Goal: Check status: Check status

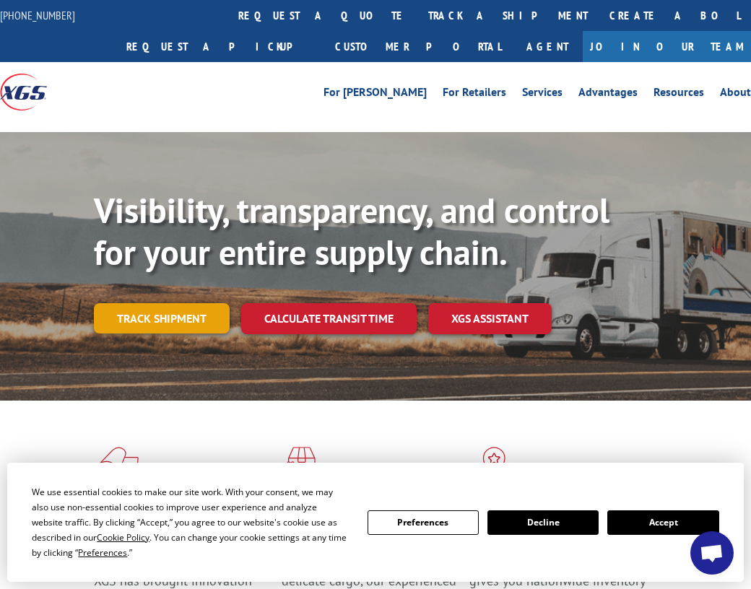
click at [191, 319] on link "Track shipment" at bounding box center [162, 318] width 136 height 30
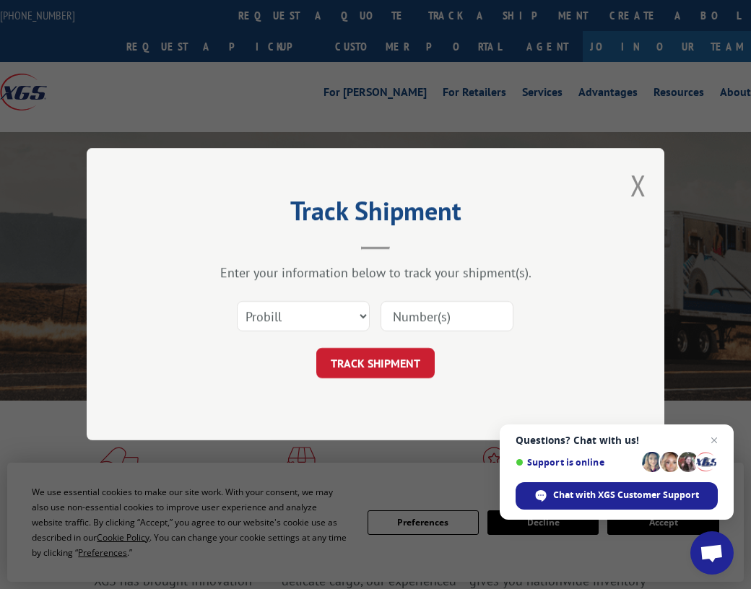
click at [422, 323] on input at bounding box center [447, 317] width 133 height 30
click at [311, 324] on select "Select category... Probill BOL PO" at bounding box center [303, 317] width 133 height 30
click at [479, 396] on div "Track Shipment Enter your information below to track your shipment(s). Select c…" at bounding box center [376, 294] width 578 height 292
drag, startPoint x: 429, startPoint y: 292, endPoint x: 431, endPoint y: 334, distance: 42.7
click at [429, 328] on div "Enter your information below to track your shipment(s). Select category... Prob…" at bounding box center [375, 322] width 433 height 114
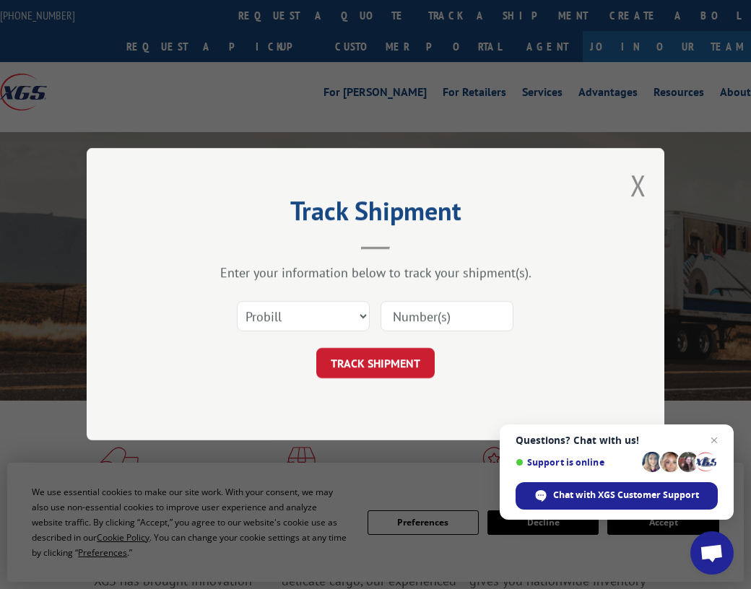
click at [432, 335] on div "Select category... Probill BOL PO" at bounding box center [375, 317] width 433 height 48
click at [431, 325] on input at bounding box center [447, 317] width 133 height 30
paste input "16945055"
type input "16945055"
click at [400, 352] on button "TRACK SHIPMENT" at bounding box center [375, 364] width 118 height 30
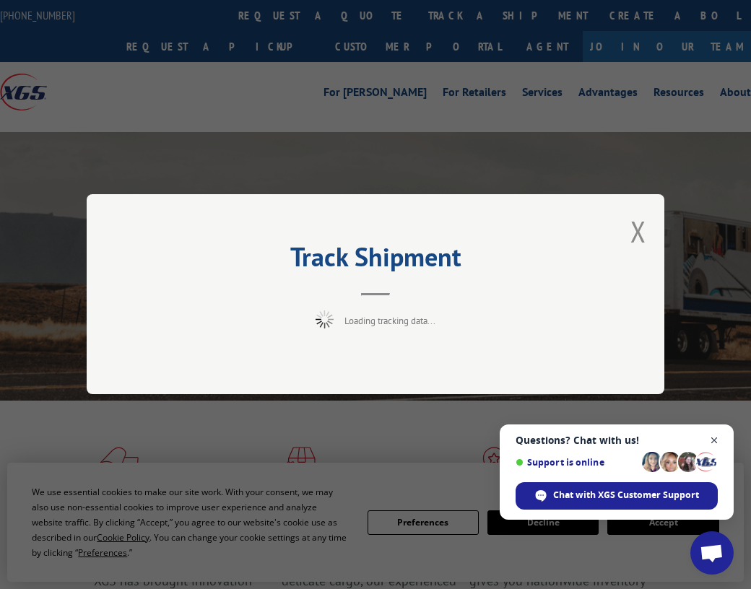
click at [715, 440] on span "Close chat" at bounding box center [715, 441] width 18 height 18
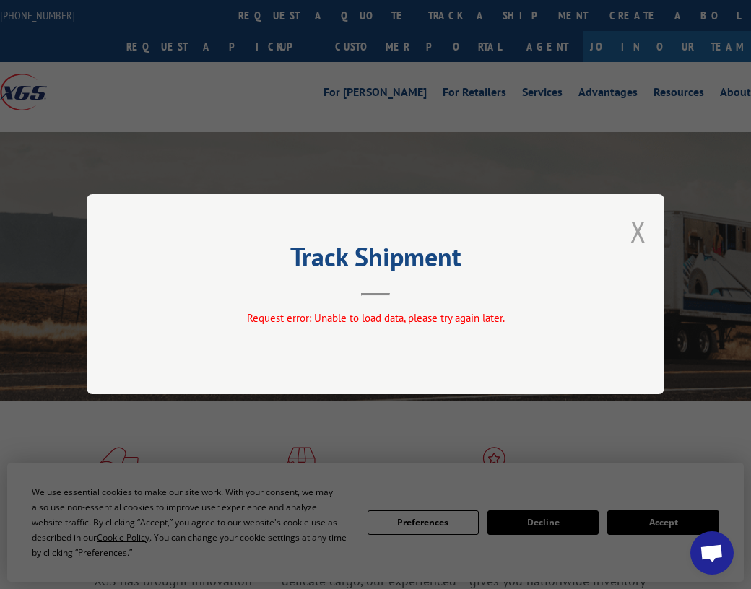
click at [632, 234] on button "Close modal" at bounding box center [638, 231] width 16 height 38
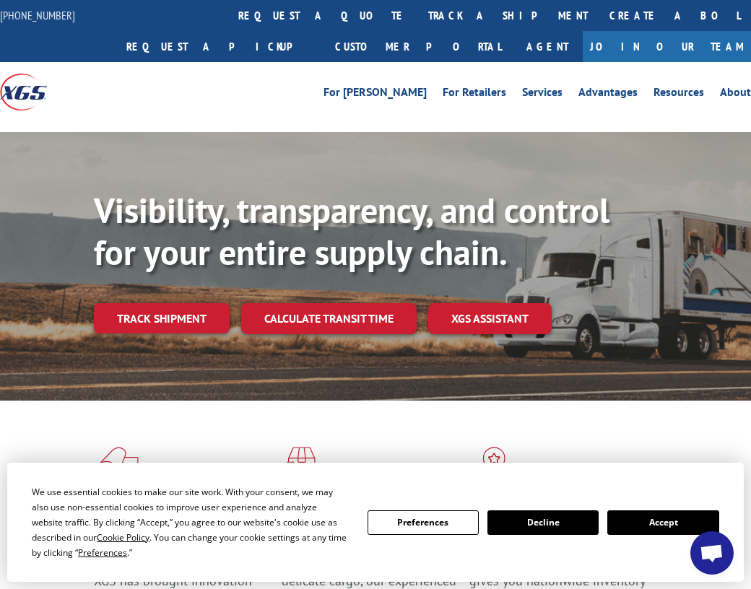
click at [653, 528] on button "Accept" at bounding box center [662, 523] width 111 height 25
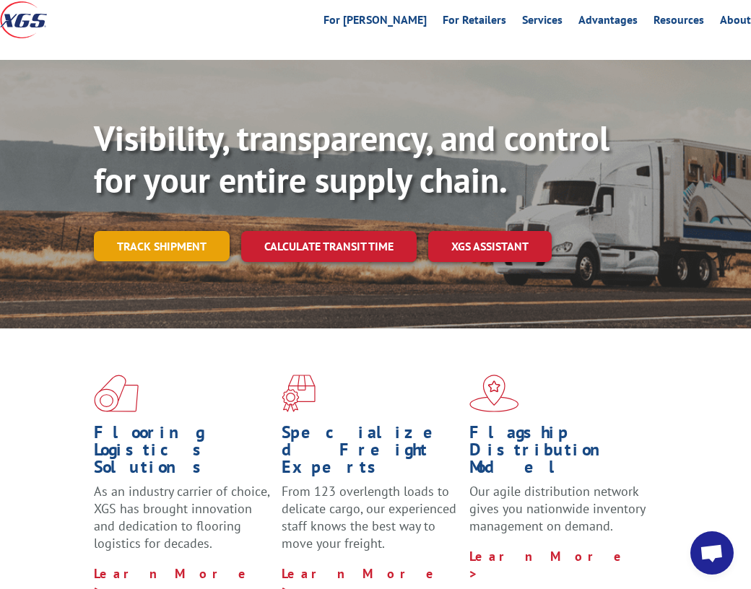
click at [154, 259] on link "Track shipment" at bounding box center [162, 246] width 136 height 30
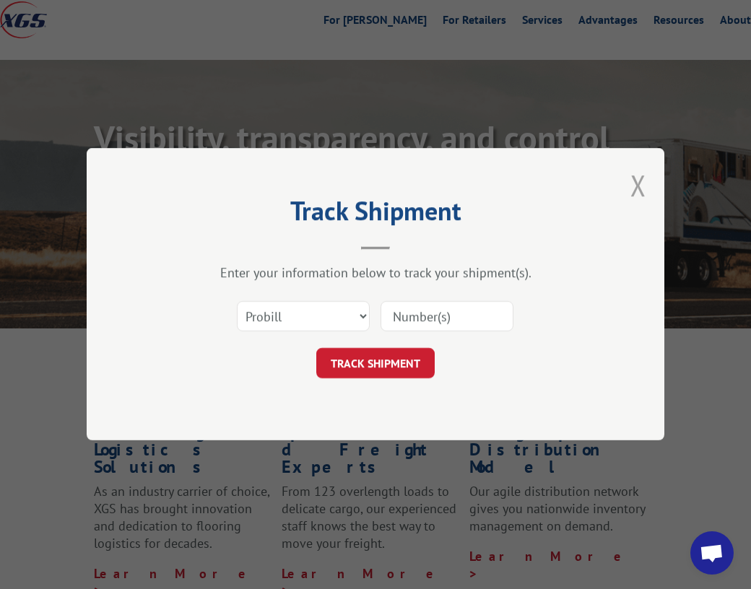
click at [633, 183] on button "Close modal" at bounding box center [638, 185] width 16 height 38
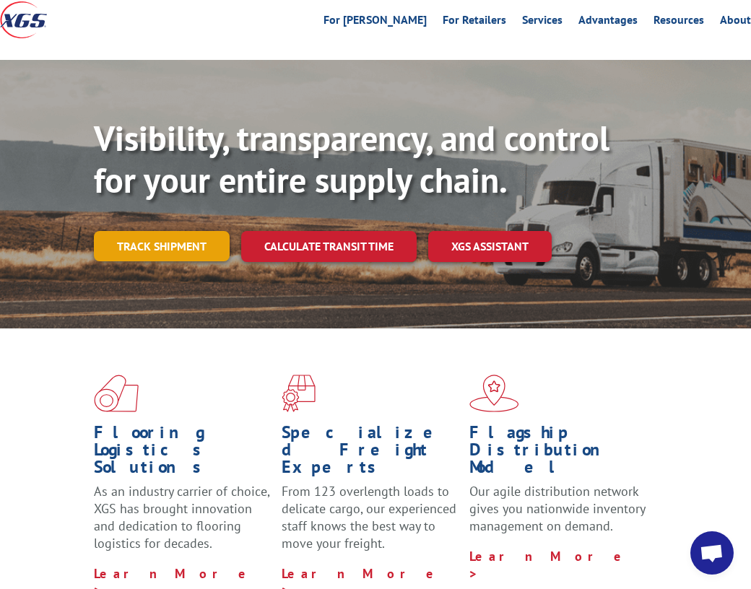
click at [166, 256] on link "Track shipment" at bounding box center [162, 246] width 136 height 30
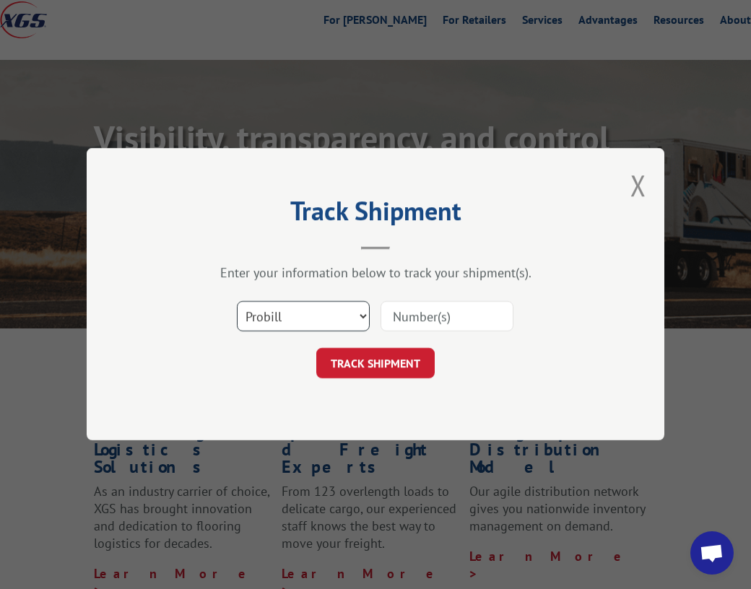
click at [339, 318] on select "Select category... Probill BOL PO" at bounding box center [303, 317] width 133 height 30
select select "bol"
click at [237, 302] on select "Select category... Probill BOL PO" at bounding box center [303, 317] width 133 height 30
click at [429, 317] on input at bounding box center [447, 317] width 133 height 30
paste input "16945055"
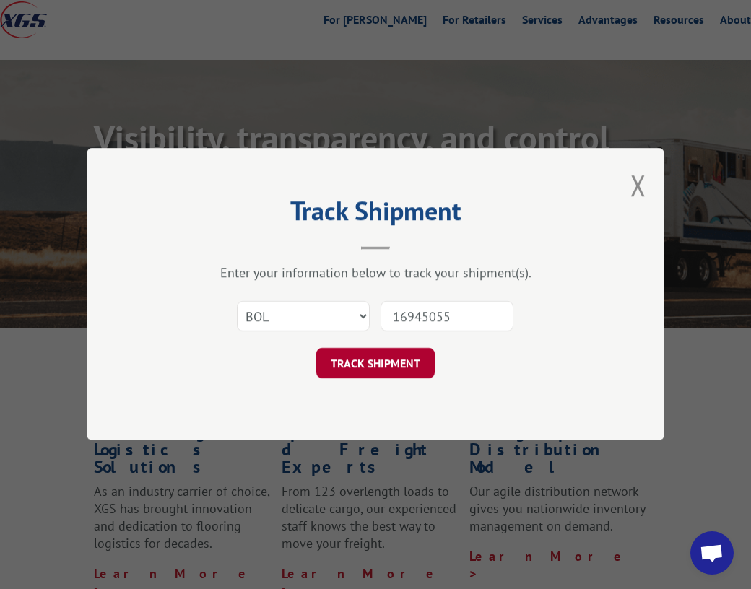
type input "16945055"
click at [388, 370] on button "TRACK SHIPMENT" at bounding box center [375, 364] width 118 height 30
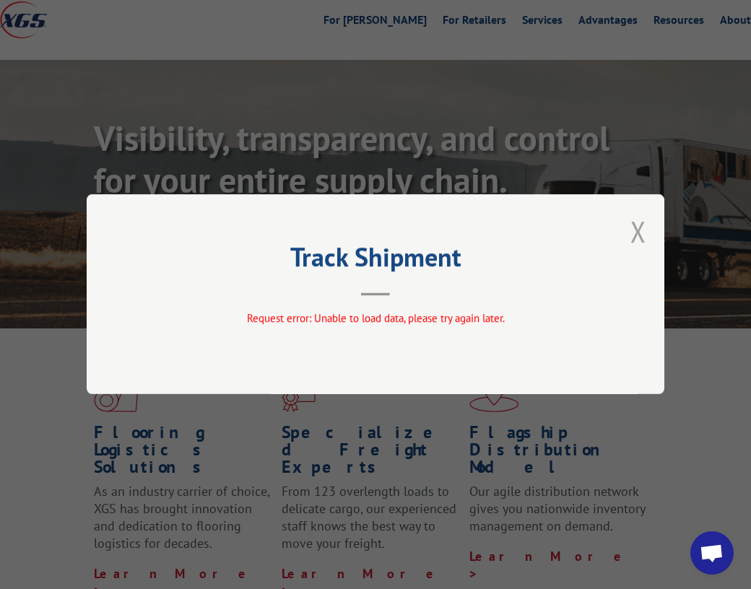
click at [635, 232] on button "Close modal" at bounding box center [638, 231] width 16 height 38
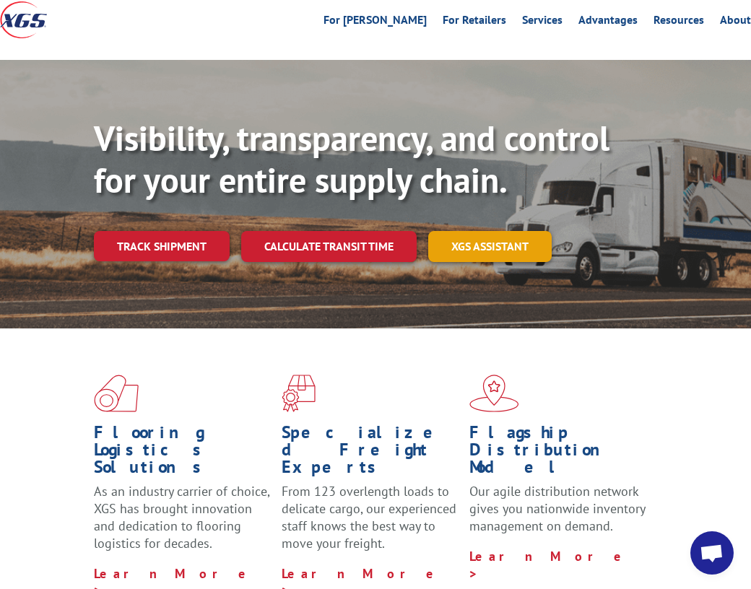
click at [469, 253] on link "XGS ASSISTANT" at bounding box center [489, 246] width 123 height 31
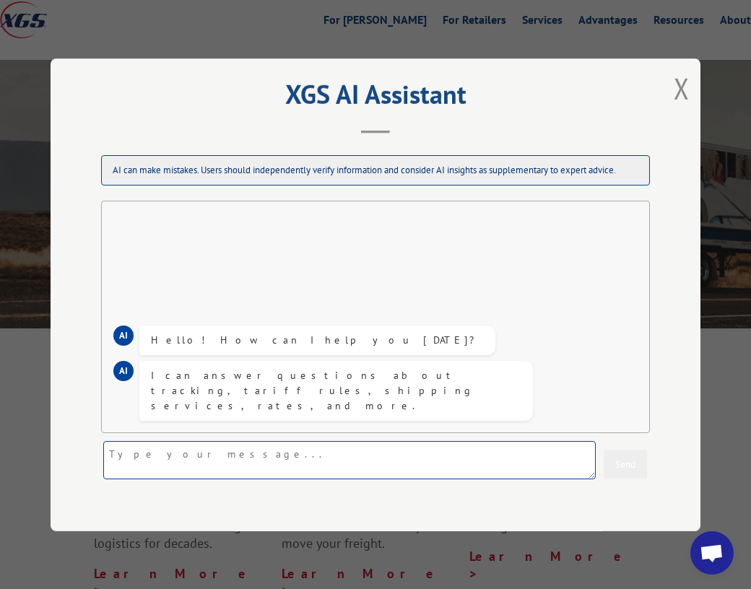
click at [210, 466] on textarea at bounding box center [349, 460] width 493 height 38
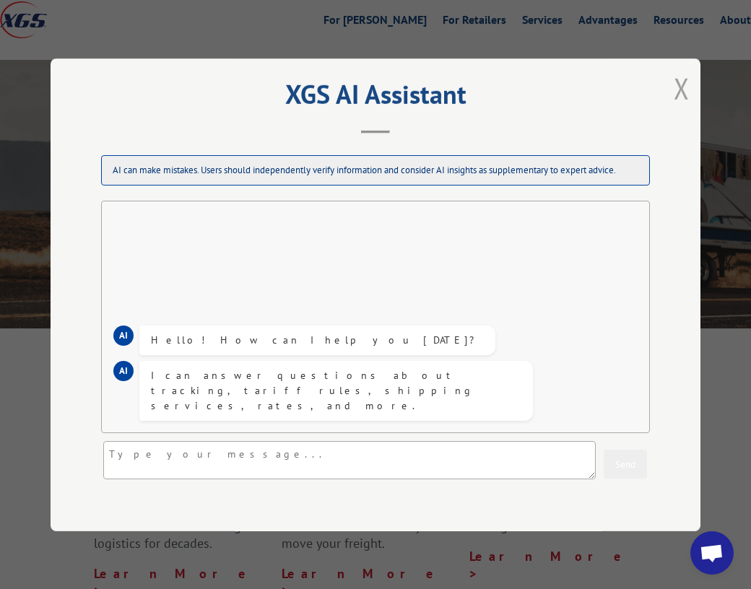
click at [674, 90] on button "Close modal" at bounding box center [682, 88] width 16 height 38
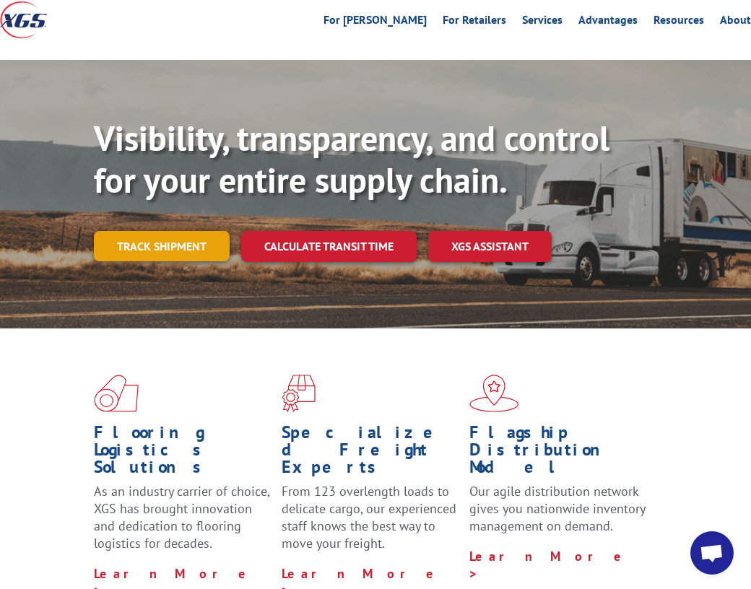
scroll to position [0, 0]
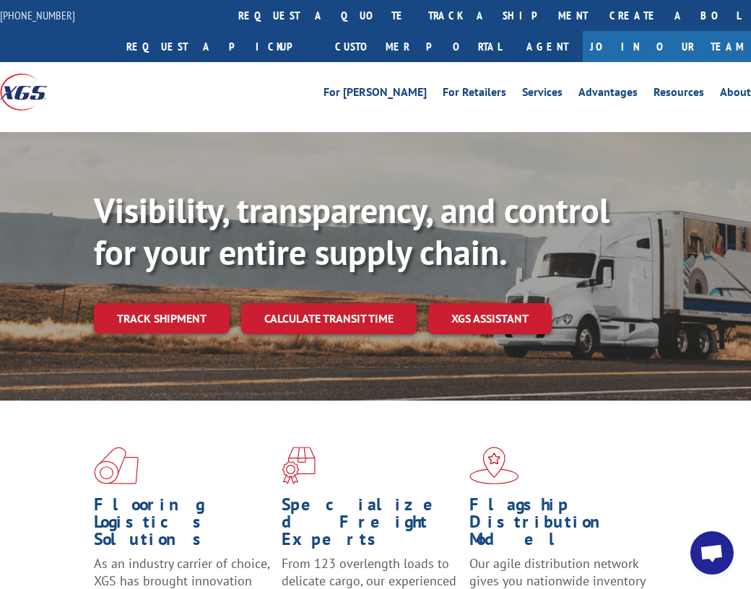
click at [417, 17] on link "track a shipment" at bounding box center [507, 15] width 181 height 31
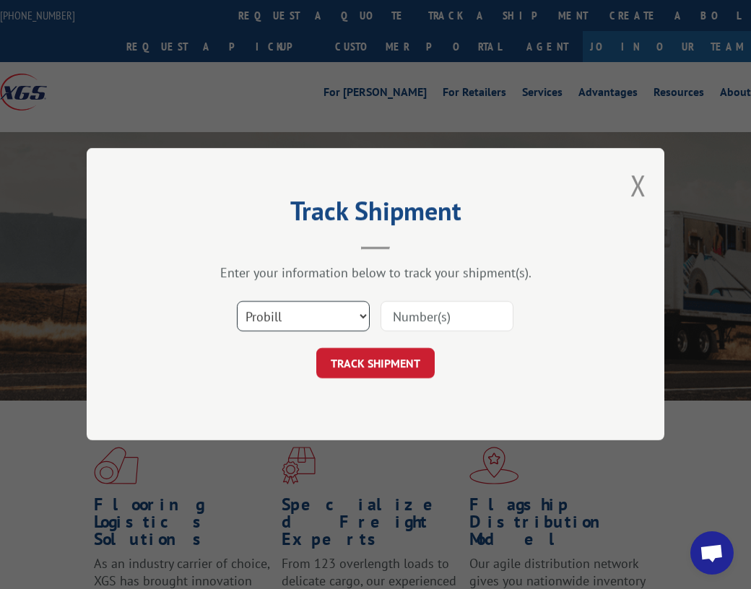
click at [336, 325] on select "Select category... Probill BOL PO" at bounding box center [303, 317] width 133 height 30
select select "po"
click at [237, 302] on select "Select category... Probill BOL PO" at bounding box center [303, 317] width 133 height 30
click at [432, 318] on input at bounding box center [447, 317] width 133 height 30
type input "16945055"
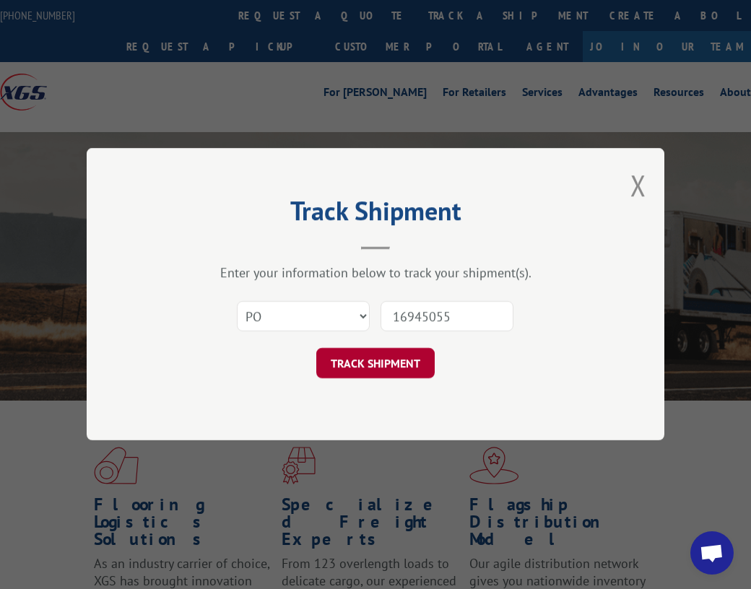
click at [385, 353] on button "TRACK SHIPMENT" at bounding box center [375, 364] width 118 height 30
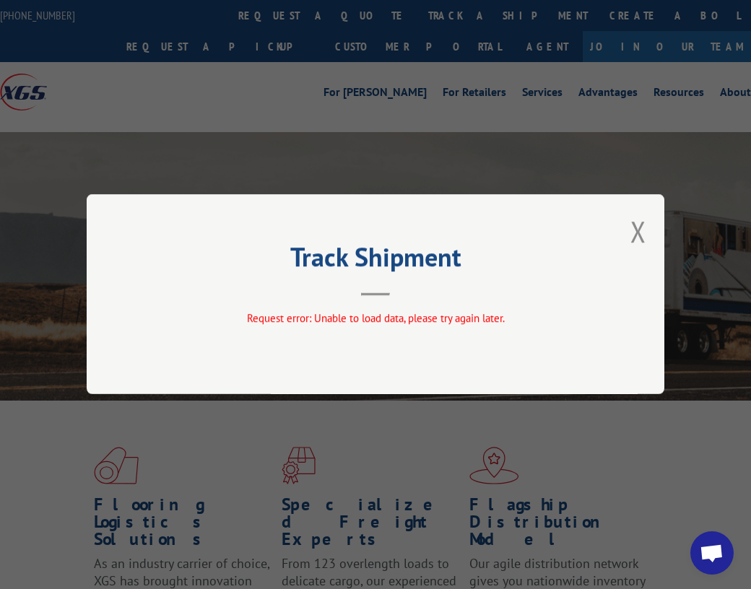
click at [636, 227] on button "Close modal" at bounding box center [638, 231] width 16 height 38
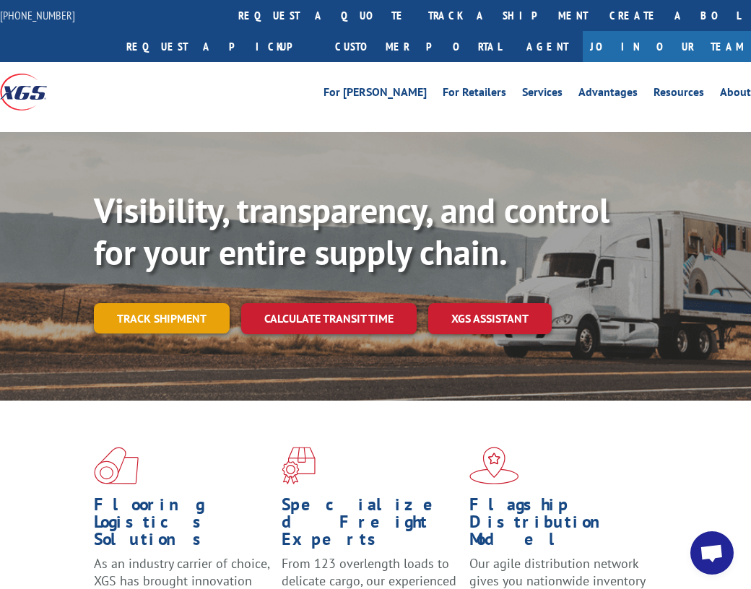
click at [153, 324] on link "Track shipment" at bounding box center [162, 318] width 136 height 30
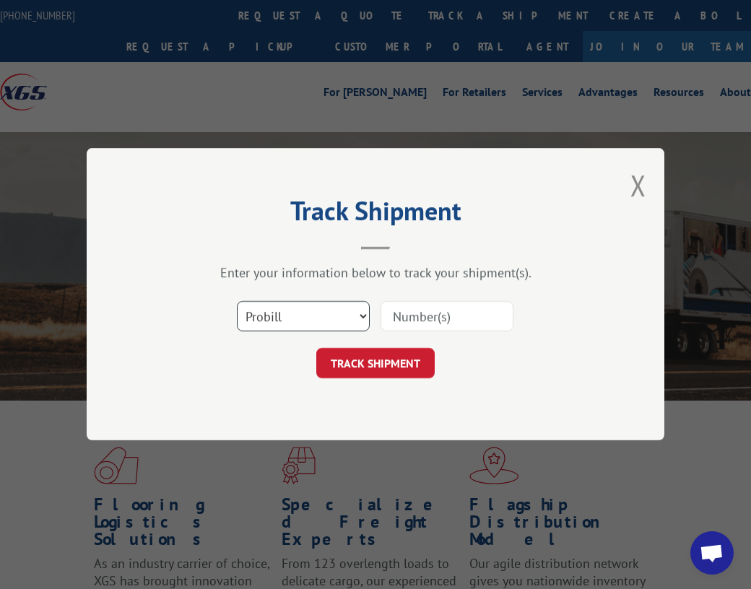
drag, startPoint x: 338, startPoint y: 314, endPoint x: 328, endPoint y: 329, distance: 18.2
click at [338, 314] on select "Select category... Probill BOL PO" at bounding box center [303, 317] width 133 height 30
select select "po"
click at [237, 302] on select "Select category... Probill BOL PO" at bounding box center [303, 317] width 133 height 30
click at [420, 311] on input at bounding box center [447, 317] width 133 height 30
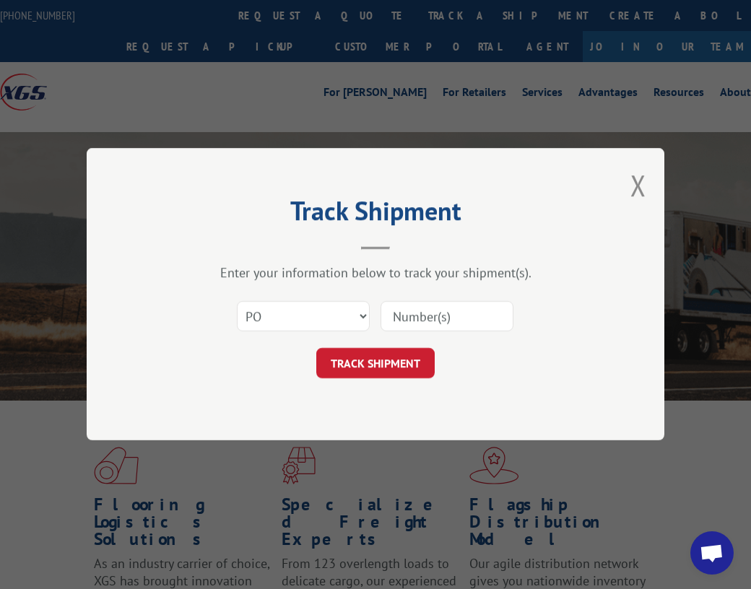
paste input "21659805"
type input "21659805"
click at [387, 359] on button "TRACK SHIPMENT" at bounding box center [375, 364] width 118 height 30
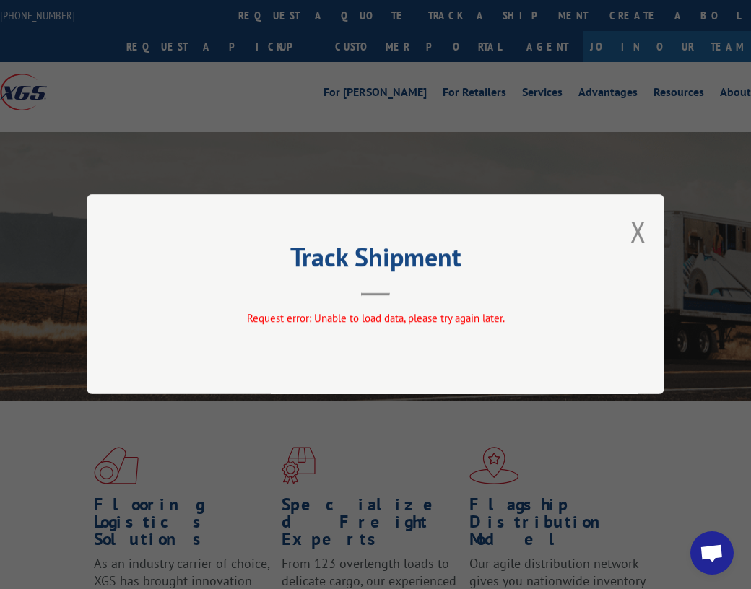
click at [630, 235] on div "Track Shipment Request error: Unable to load data, please try again later." at bounding box center [376, 294] width 578 height 200
